Goal: Navigation & Orientation: Find specific page/section

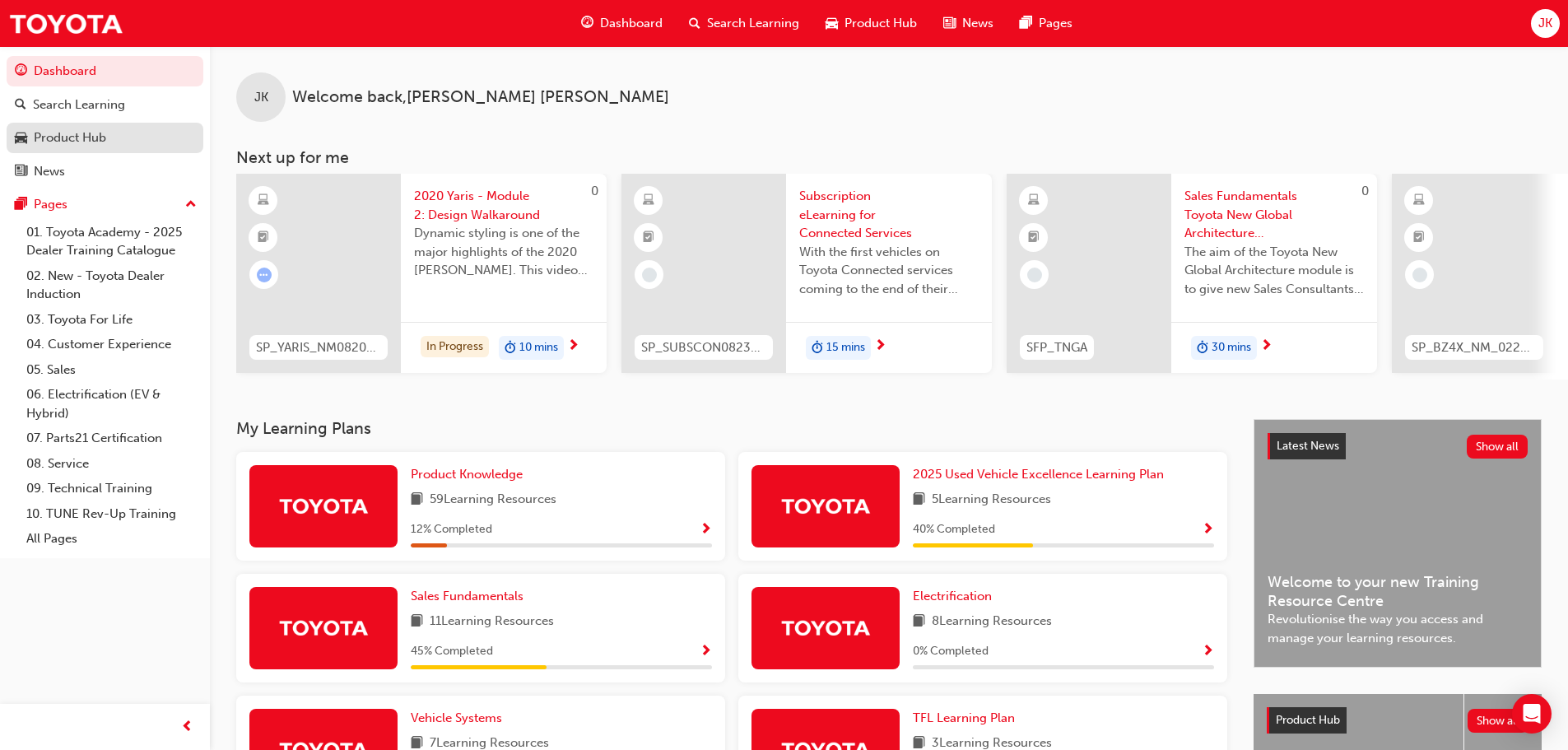
click at [122, 145] on div "Product Hub" at bounding box center [105, 138] width 180 height 21
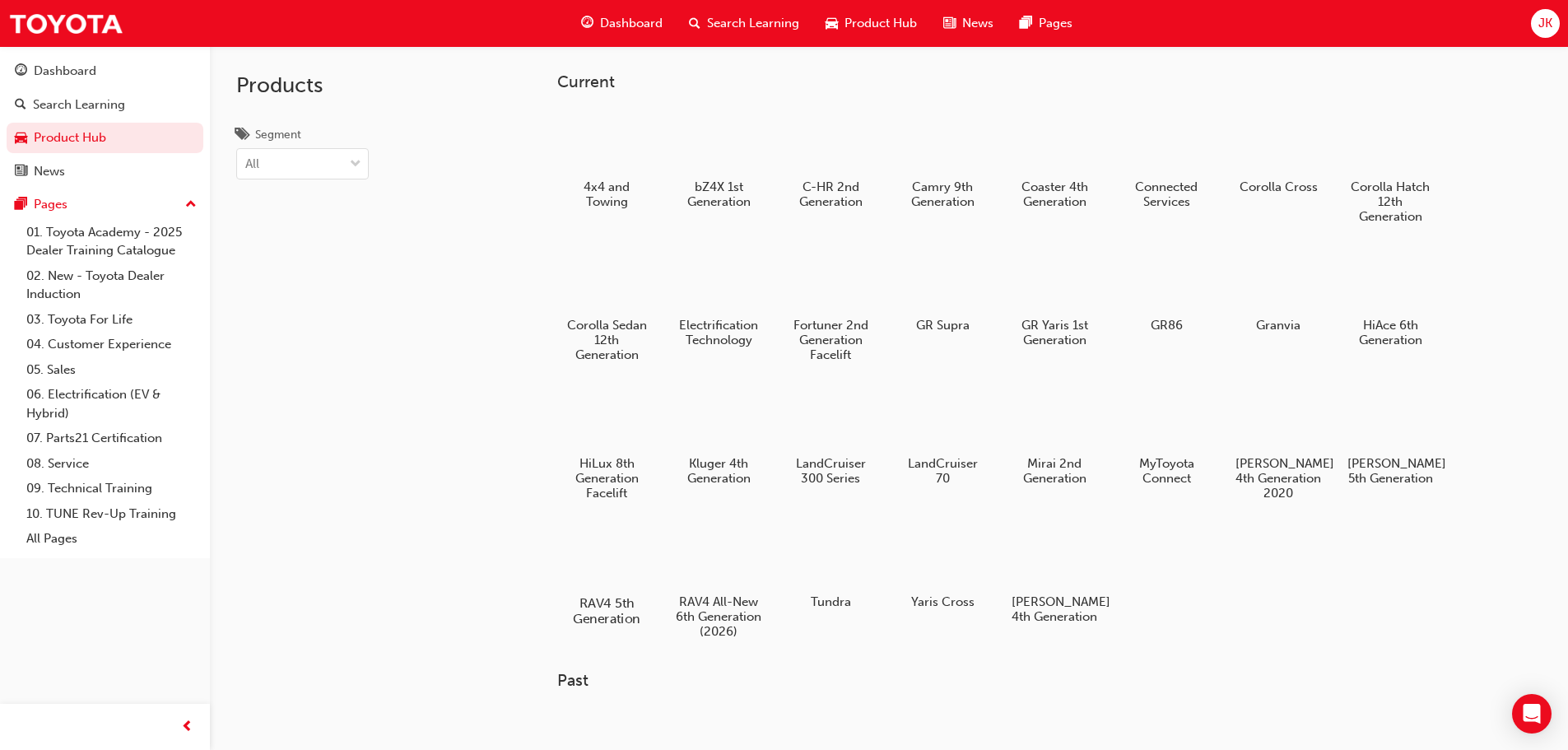
click at [605, 552] on div at bounding box center [606, 555] width 92 height 66
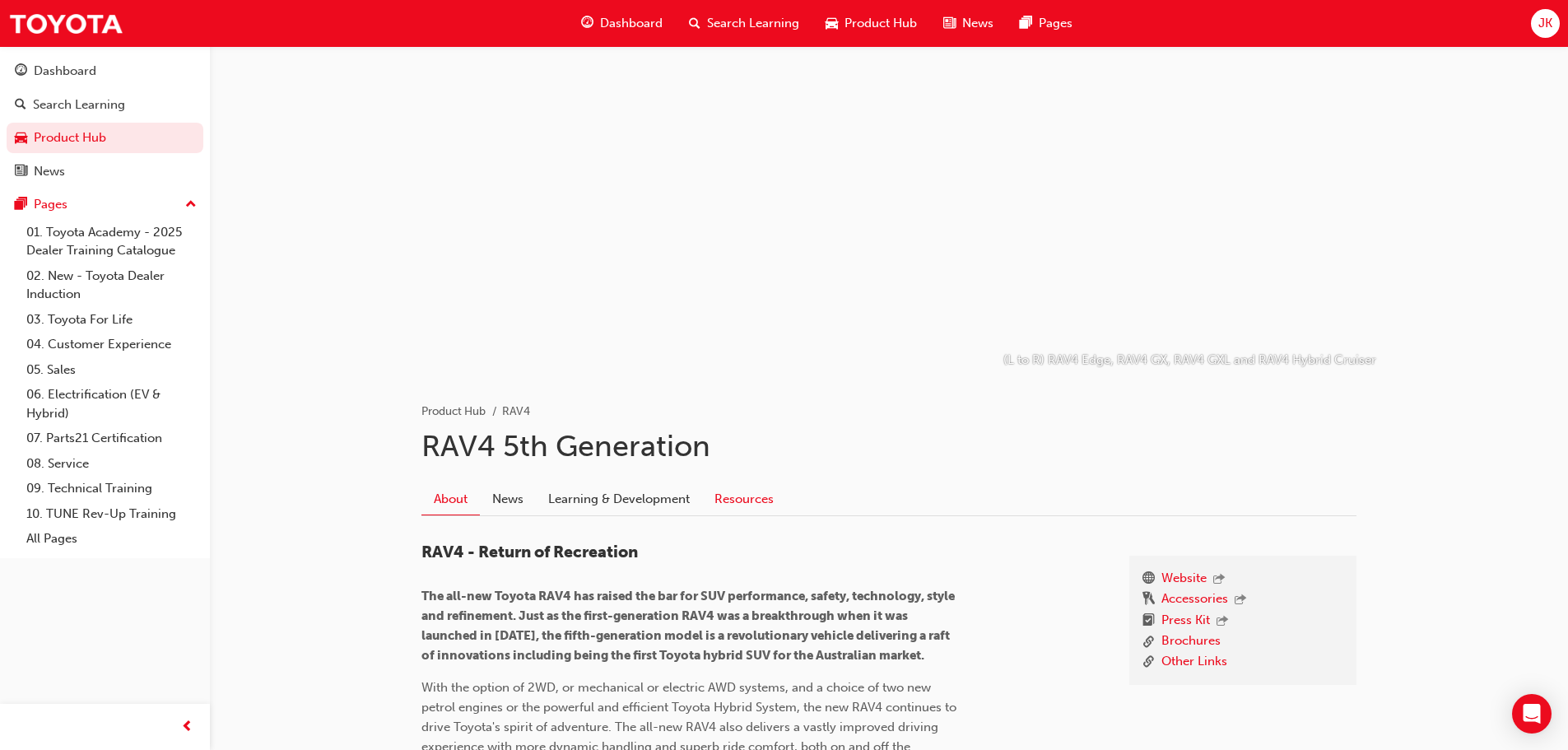
click at [721, 495] on link "Resources" at bounding box center [744, 499] width 84 height 32
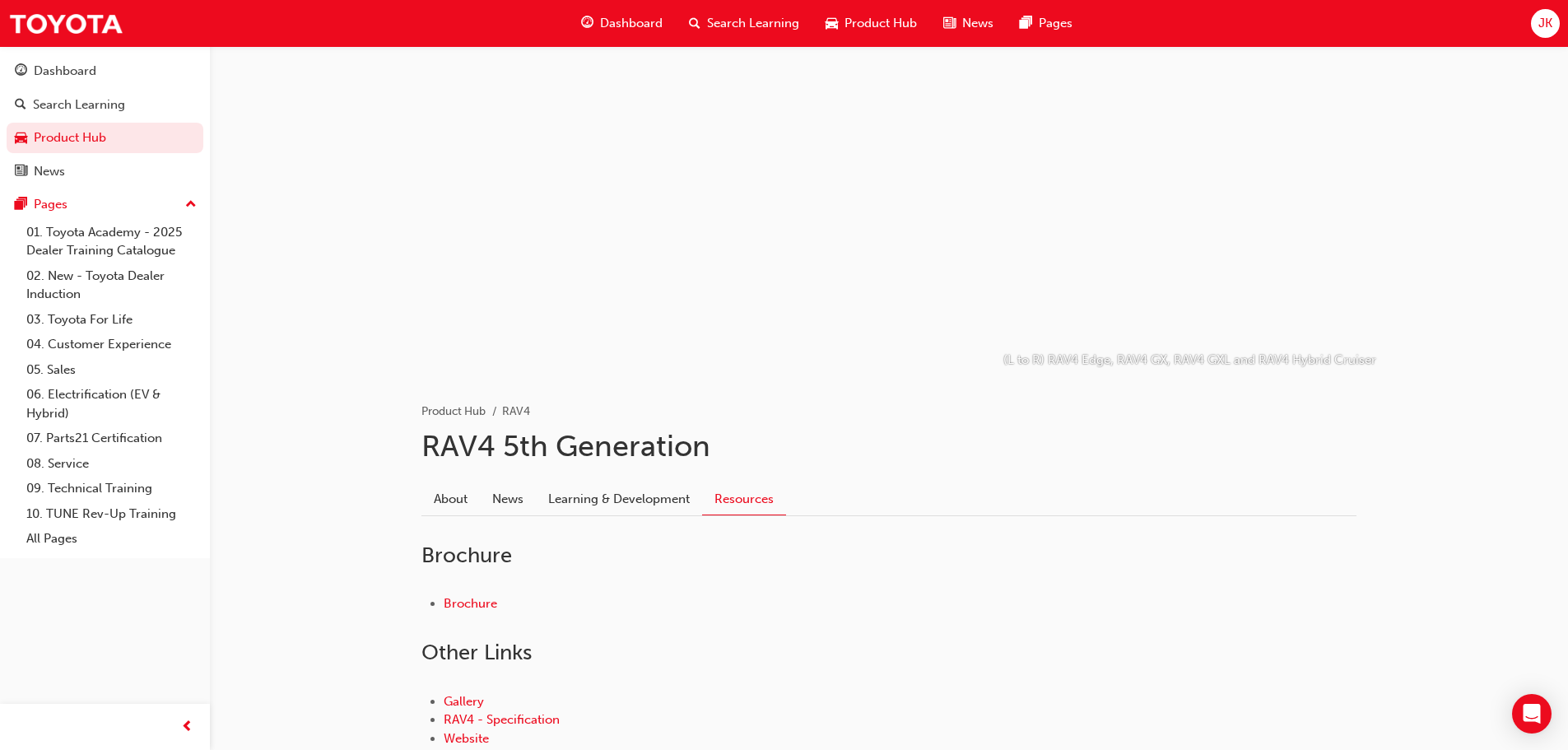
scroll to position [155, 0]
